Goal: Information Seeking & Learning: Learn about a topic

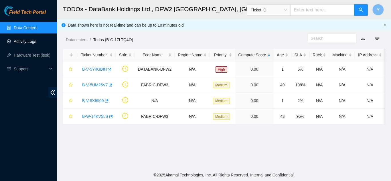
click at [29, 41] on link "Activity Logs" at bounding box center [25, 41] width 23 height 5
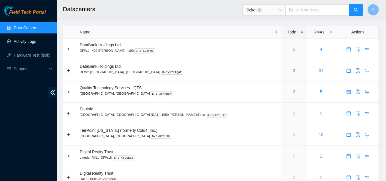
click at [26, 40] on link "Activity Logs" at bounding box center [25, 41] width 23 height 5
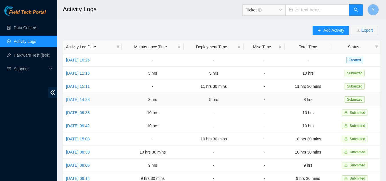
click at [90, 99] on link "[DATE] 14:33" at bounding box center [78, 99] width 24 height 5
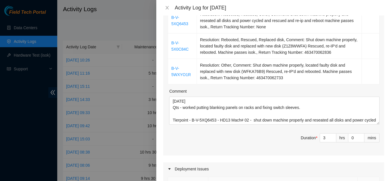
scroll to position [120, 0]
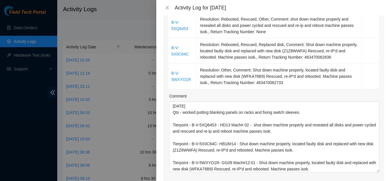
drag, startPoint x: 373, startPoint y: 121, endPoint x: 368, endPoint y: 164, distance: 43.2
click at [368, 164] on textarea "[DATE] Qts - worked putting blanking panels on racks and fixing switch sleeves.…" at bounding box center [274, 137] width 210 height 71
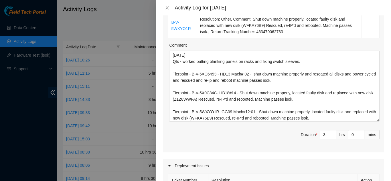
scroll to position [177, 0]
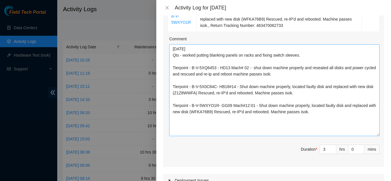
drag, startPoint x: 373, startPoint y: 106, endPoint x: 368, endPoint y: 124, distance: 19.2
click at [375, 127] on div "Ticket Number Resolution Action B-V-5XQ6453 Resolution: Rebooted, Rescued, Othe…" at bounding box center [273, 51] width 221 height 232
drag, startPoint x: 315, startPoint y: 106, endPoint x: 172, endPoint y: 43, distance: 155.6
click at [172, 44] on textarea "[DATE] Qts - worked putting blanking panels on racks and fixing switch sleeves.…" at bounding box center [274, 90] width 210 height 92
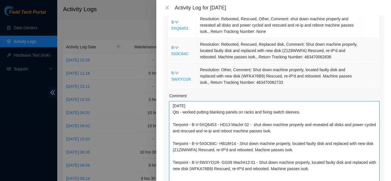
scroll to position [120, 0]
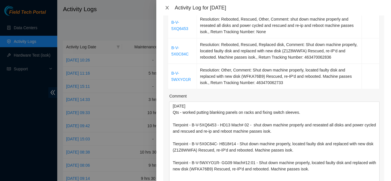
click at [166, 9] on icon "close" at bounding box center [167, 7] width 3 height 3
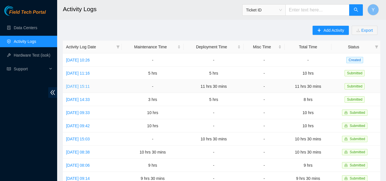
click at [83, 85] on link "[DATE] 15:11" at bounding box center [78, 86] width 24 height 5
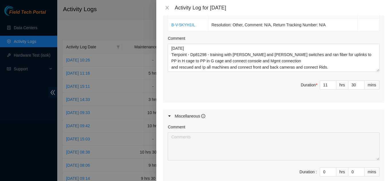
scroll to position [215, 0]
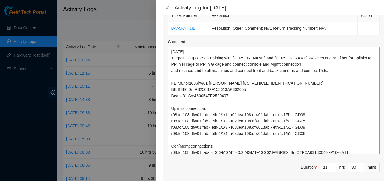
drag, startPoint x: 373, startPoint y: 74, endPoint x: 366, endPoint y: 149, distance: 74.7
click at [366, 152] on textarea "[DATE] Tierpoint - Dp81298 - training with [PERSON_NAME] and [PERSON_NAME] swit…" at bounding box center [274, 100] width 212 height 107
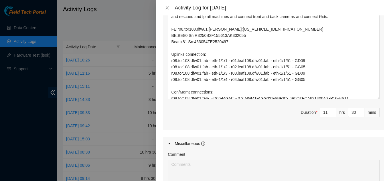
scroll to position [265, 0]
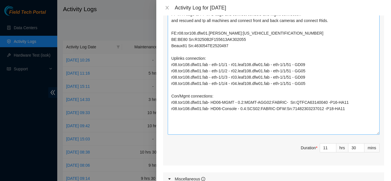
drag, startPoint x: 373, startPoint y: 102, endPoint x: 373, endPoint y: 132, distance: 29.5
click at [374, 133] on textarea "[DATE] Tierpoint - Dp81298 - training with [PERSON_NAME] and [PERSON_NAME] swit…" at bounding box center [274, 66] width 212 height 138
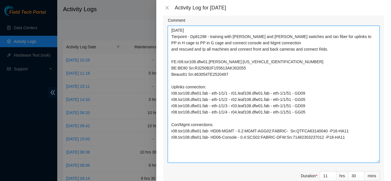
scroll to position [216, 0]
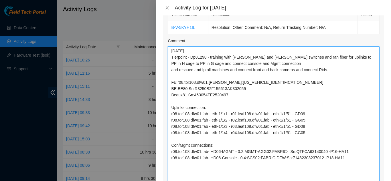
drag, startPoint x: 339, startPoint y: 117, endPoint x: 172, endPoint y: 51, distance: 180.2
click at [172, 51] on textarea "[DATE] Tierpoint - Dp81298 - training with [PERSON_NAME] and [PERSON_NAME] swit…" at bounding box center [274, 114] width 212 height 137
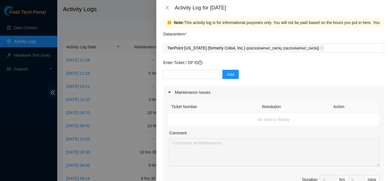
scroll to position [0, 0]
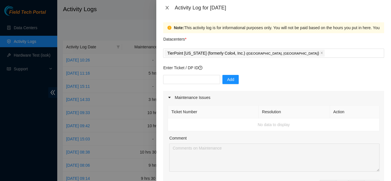
click at [168, 7] on icon "close" at bounding box center [167, 7] width 5 height 5
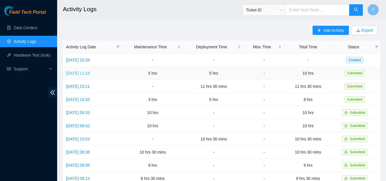
click at [90, 74] on link "[DATE] 11:16" at bounding box center [78, 73] width 24 height 5
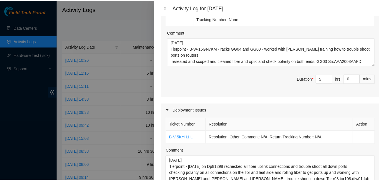
scroll to position [130, 0]
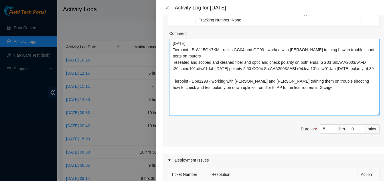
drag, startPoint x: 373, startPoint y: 65, endPoint x: 373, endPoint y: 114, distance: 48.9
click at [373, 114] on textarea "[DATE] Tierpoint - B-W-15GN7KM - racks GG04 and GG03 - worked with [PERSON_NAME…" at bounding box center [274, 77] width 210 height 77
drag, startPoint x: 295, startPoint y: 90, endPoint x: 172, endPoint y: 46, distance: 130.0
click at [172, 46] on textarea "[DATE] Tierpoint - B-W-15GN7KM - racks GG04 and GG03 - worked with [PERSON_NAME…" at bounding box center [274, 77] width 210 height 77
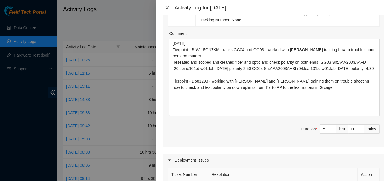
drag, startPoint x: 166, startPoint y: 7, endPoint x: 167, endPoint y: 11, distance: 3.3
click at [166, 9] on icon "close" at bounding box center [167, 7] width 5 height 5
